Goal: Check status: Check status

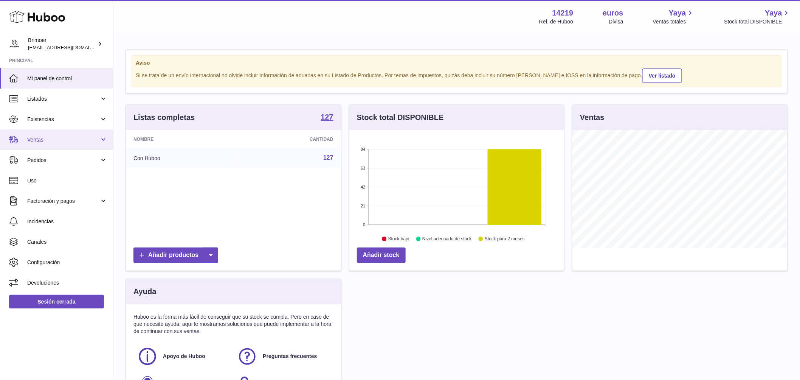
scroll to position [118, 215]
click at [50, 141] on span "Ventas" at bounding box center [63, 139] width 72 height 7
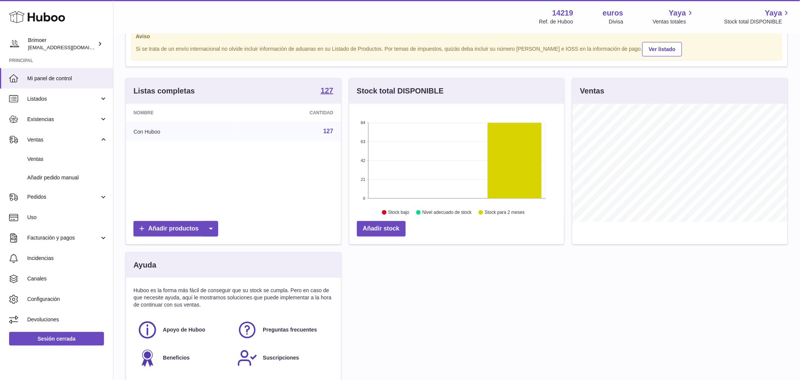
scroll to position [95, 0]
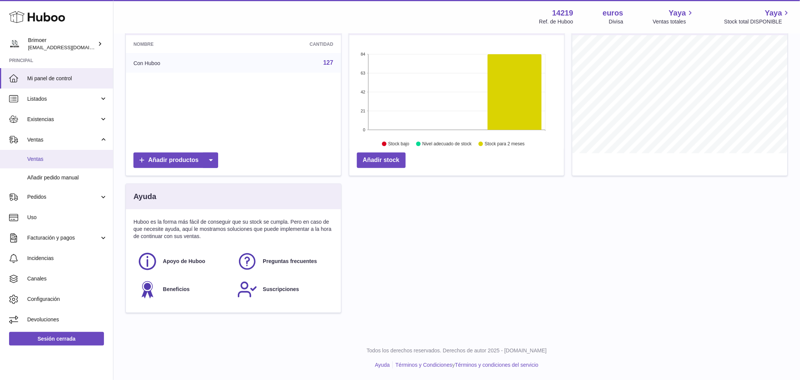
click at [47, 157] on span "Ventas" at bounding box center [67, 158] width 80 height 7
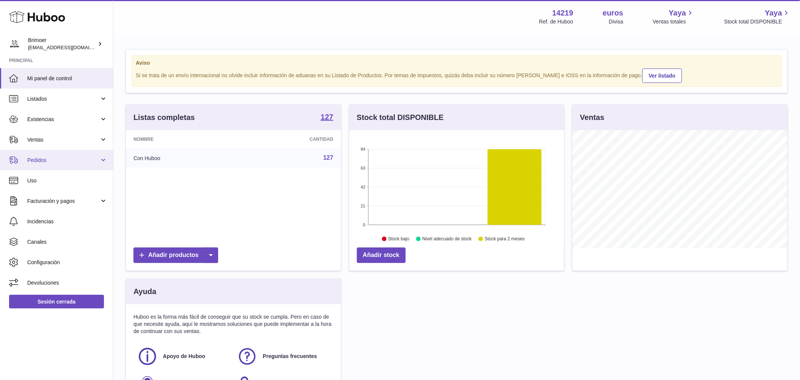
click at [36, 165] on link "Pedidos" at bounding box center [56, 160] width 113 height 20
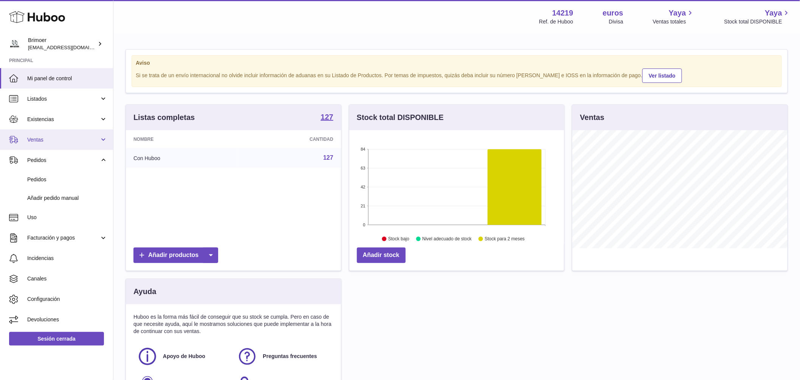
click at [39, 141] on font "Ventas" at bounding box center [35, 140] width 16 height 6
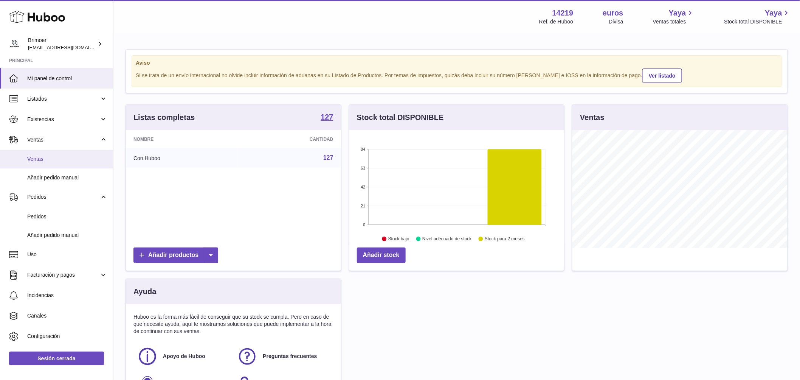
click at [46, 162] on span "Ventas" at bounding box center [67, 158] width 80 height 7
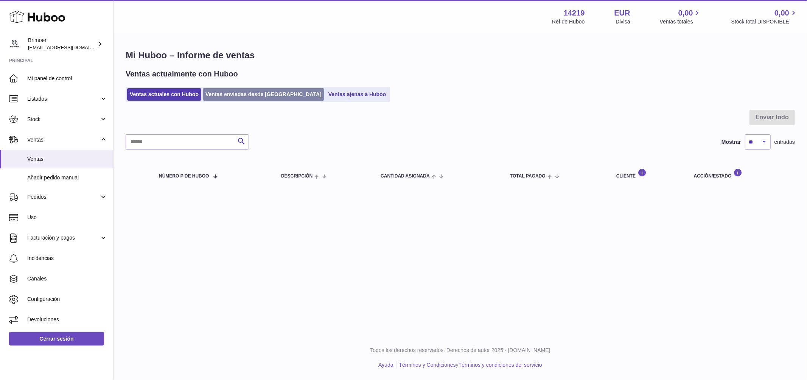
click at [244, 96] on link "Ventas enviadas desde Huboo" at bounding box center [263, 94] width 121 height 12
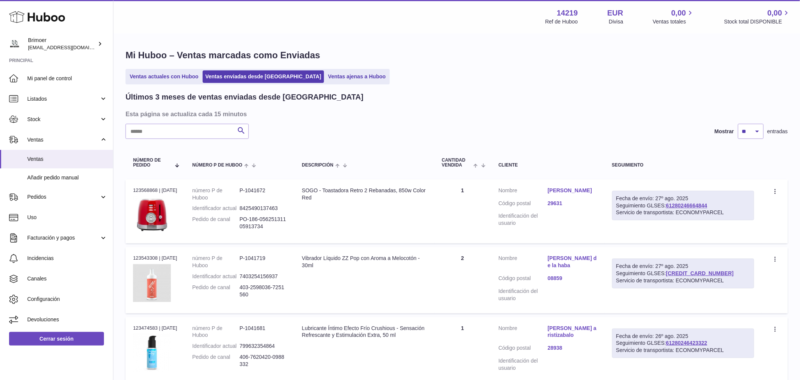
drag, startPoint x: 670, startPoint y: 205, endPoint x: 713, endPoint y: 207, distance: 42.8
click at [713, 207] on div "Fecha de envío: 27º ago. 2025 Seguimiento GLSES: 61280246664844 Servicio de tra…" at bounding box center [683, 206] width 142 height 30
drag, startPoint x: 707, startPoint y: 205, endPoint x: 671, endPoint y: 205, distance: 36.3
click at [671, 205] on div "Fecha de envío: 27º ago. 2025 Seguimiento GLSES: 61280246664844 Servicio de tra…" at bounding box center [683, 206] width 142 height 30
copy link "61280246664844"
